Goal: Complete application form

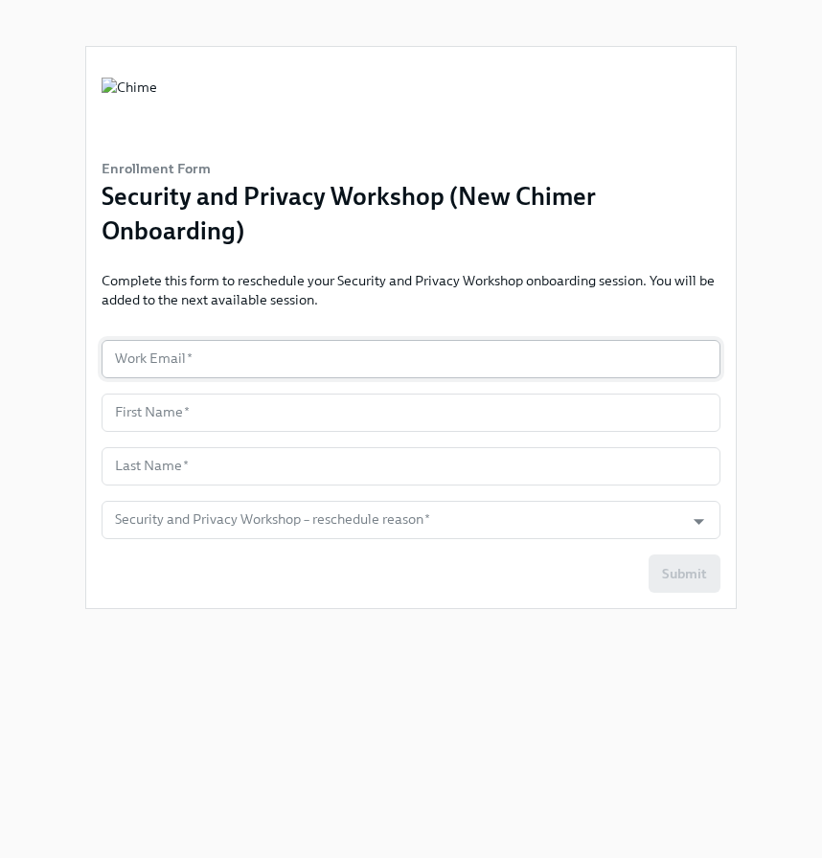
click at [418, 356] on input "text" at bounding box center [411, 359] width 619 height 38
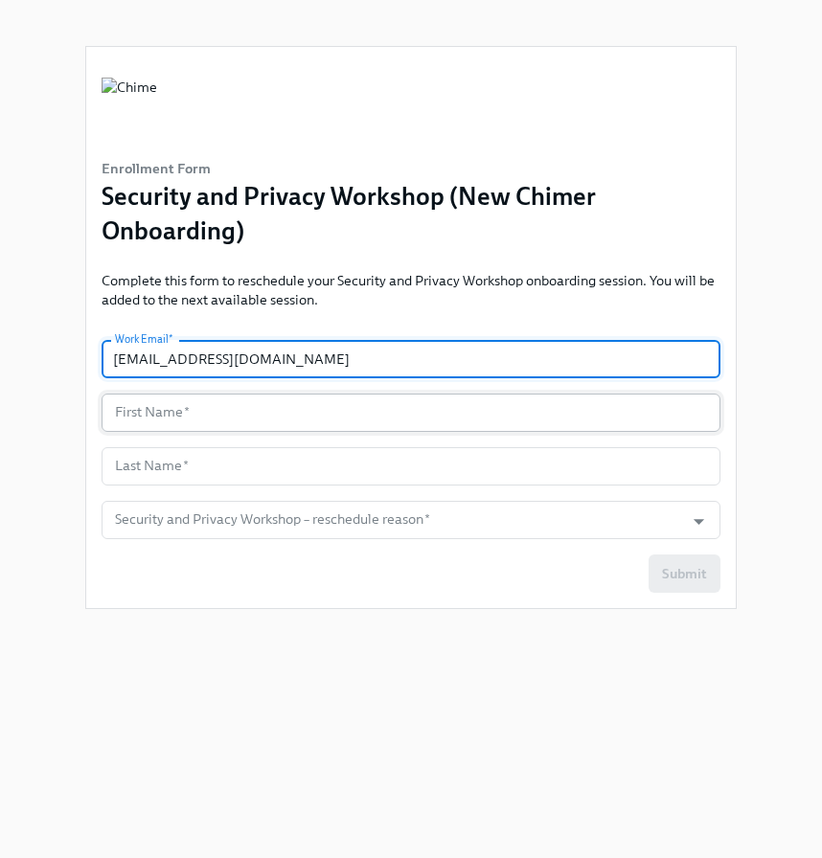
type input "[EMAIL_ADDRESS][DOMAIN_NAME]"
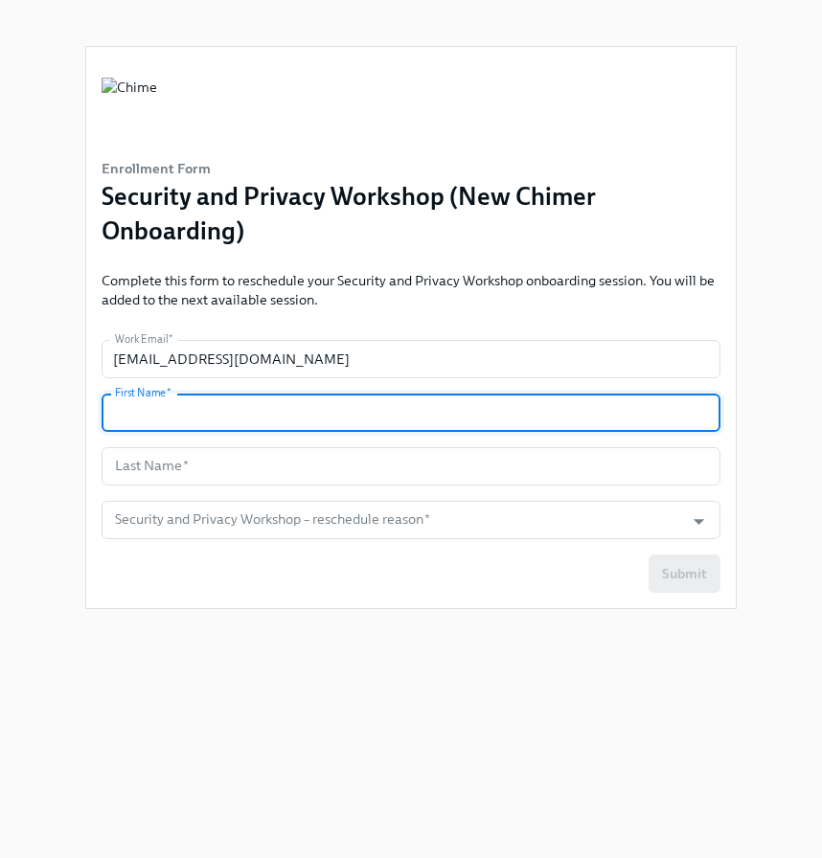
click at [395, 407] on input "text" at bounding box center [411, 413] width 619 height 38
type input "[PERSON_NAME]"
type input "Rodi"
click at [324, 530] on input "Security and Privacy Workshop – reschedule reason   *" at bounding box center [392, 520] width 563 height 38
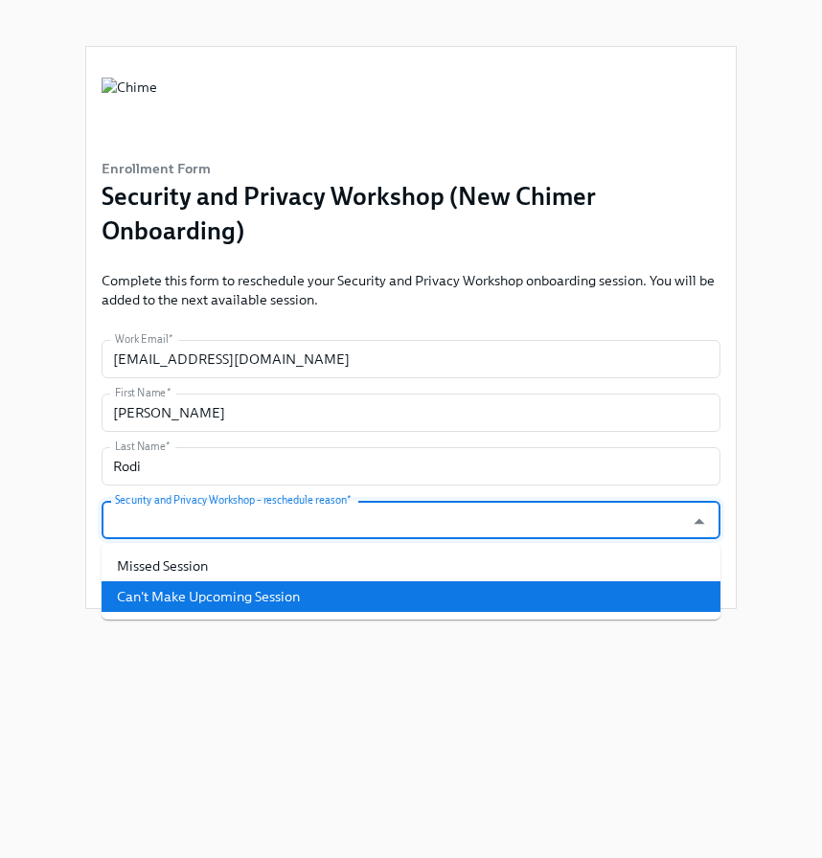
click at [256, 592] on li "Can't Make Upcoming Session" at bounding box center [411, 596] width 619 height 31
type input "Can't Make Upcoming Session"
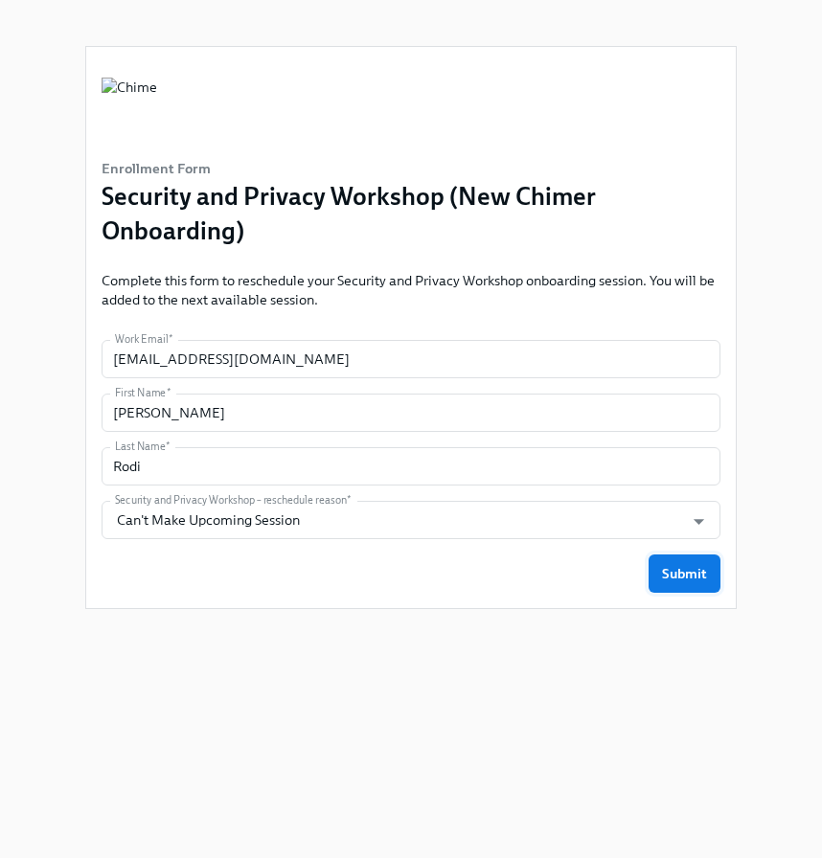
click at [669, 570] on span "Submit" at bounding box center [684, 573] width 45 height 19
